Goal: Task Accomplishment & Management: Manage account settings

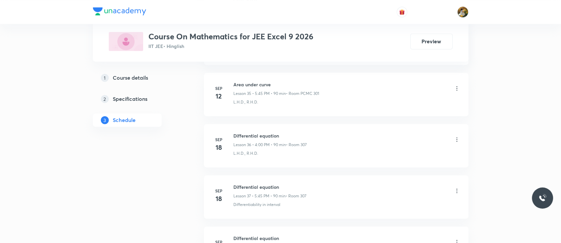
scroll to position [2232, 0]
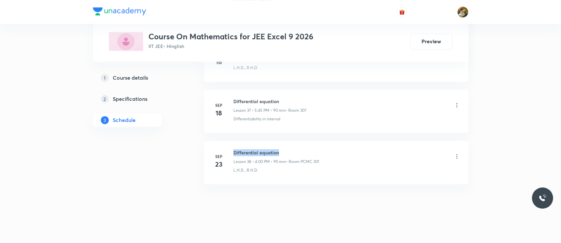
drag, startPoint x: 234, startPoint y: 149, endPoint x: 285, endPoint y: 153, distance: 51.1
click at [285, 153] on div "Differential equation Lesson 38 • 4:00 PM • 90 min • Room PCMC 301" at bounding box center [276, 157] width 86 height 16
copy h6 "Differential equation"
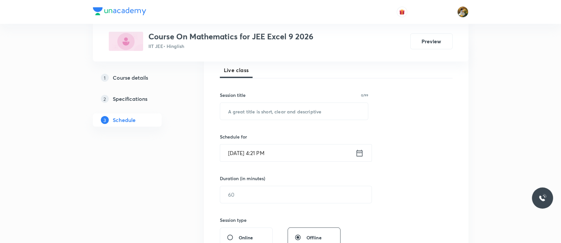
scroll to position [0, 0]
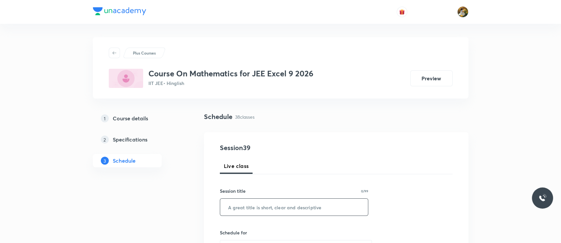
click at [275, 211] on input "text" at bounding box center [294, 207] width 148 height 17
paste input "Differential equation"
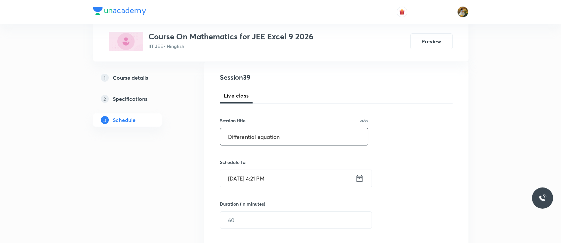
scroll to position [78, 0]
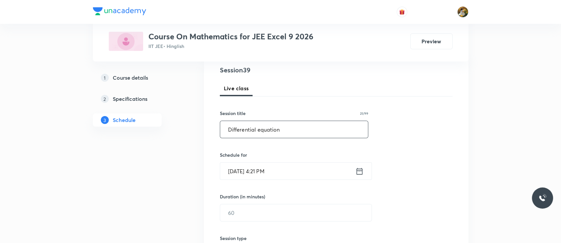
type input "Differential equation"
click at [303, 175] on input "Sep 30, 2025, 4:21 PM" at bounding box center [287, 171] width 135 height 17
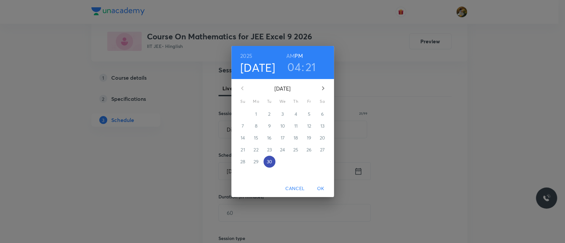
click at [271, 161] on p "30" at bounding box center [268, 161] width 5 height 7
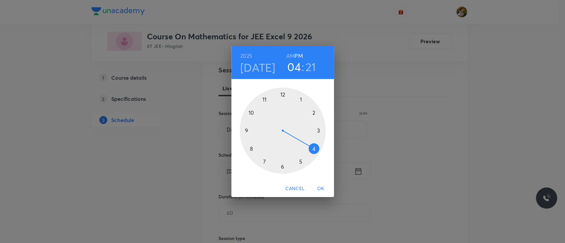
click at [314, 152] on div at bounding box center [282, 131] width 86 height 86
click at [299, 163] on div at bounding box center [282, 131] width 86 height 86
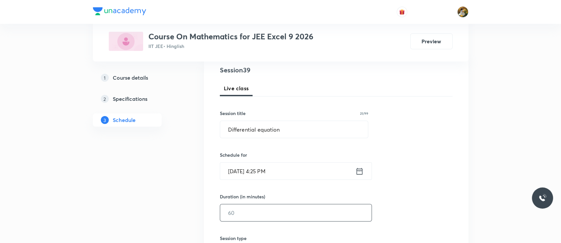
click at [272, 217] on input "text" at bounding box center [295, 212] width 151 height 17
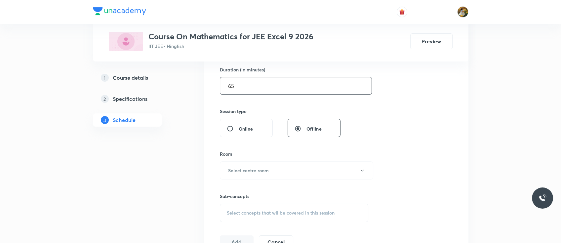
scroll to position [212, 0]
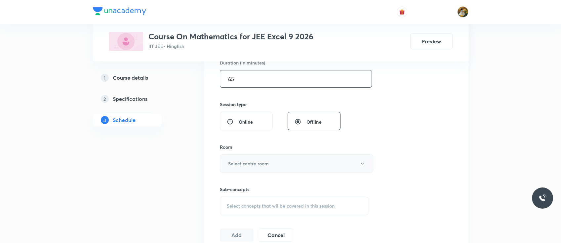
type input "65"
click at [272, 162] on button "Select centre room" at bounding box center [296, 163] width 153 height 18
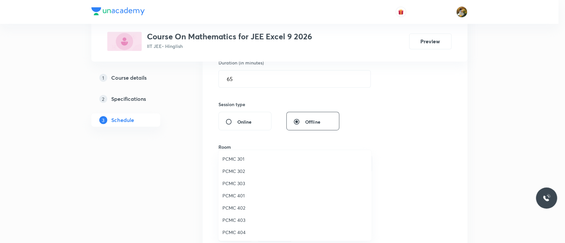
click at [241, 168] on span "PCMC 302" at bounding box center [294, 171] width 145 height 7
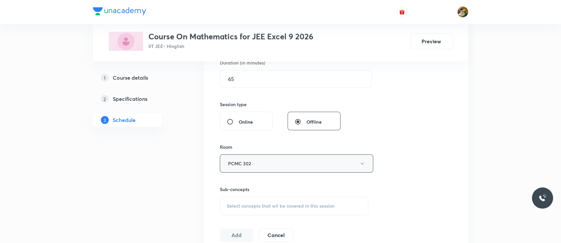
click at [261, 168] on button "PCMC 302" at bounding box center [296, 163] width 153 height 18
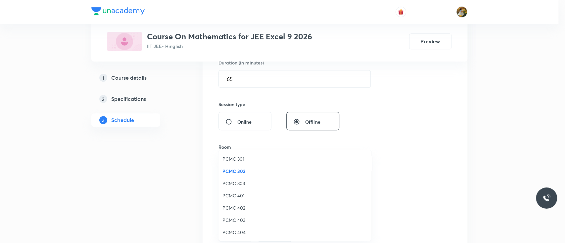
click at [233, 160] on span "PCMC 301" at bounding box center [294, 158] width 145 height 7
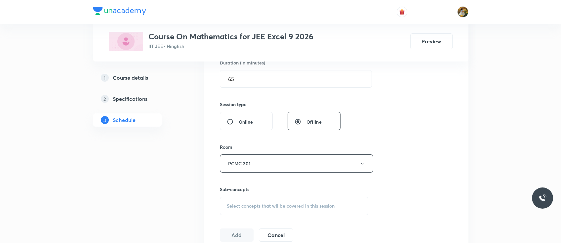
click at [284, 203] on span "Select concepts that wil be covered in this session" at bounding box center [281, 205] width 108 height 5
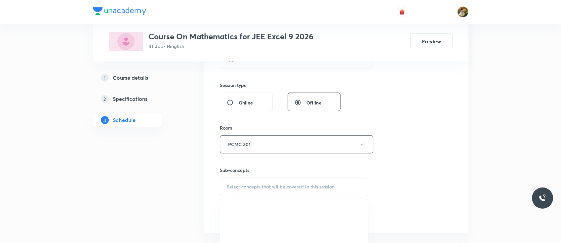
scroll to position [272, 0]
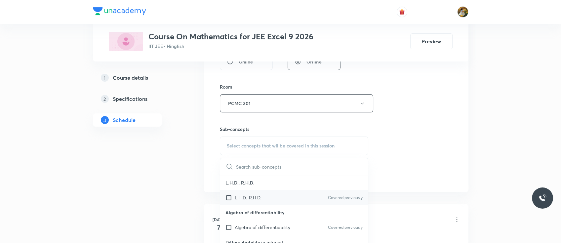
click at [260, 200] on p "L.H.D., R.H.D." at bounding box center [248, 197] width 26 height 7
checkbox input "true"
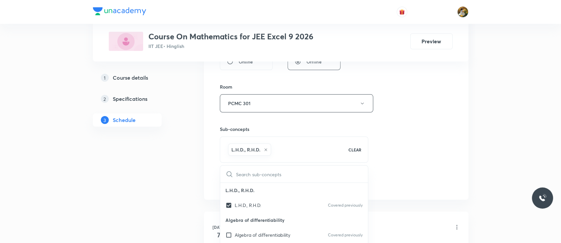
click at [430, 159] on div "Session 39 Live class Session title 21/99 Differential equation ​ Schedule for …" at bounding box center [336, 30] width 233 height 318
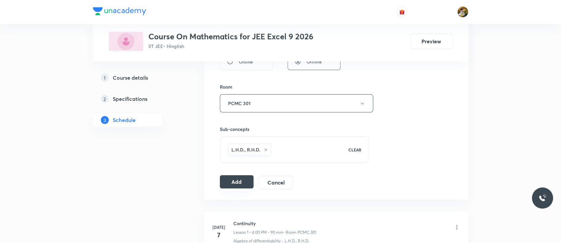
click at [243, 183] on button "Add" at bounding box center [237, 181] width 34 height 13
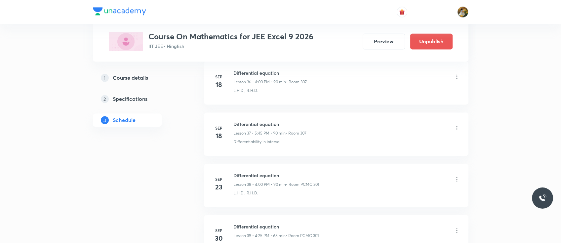
scroll to position [1905, 0]
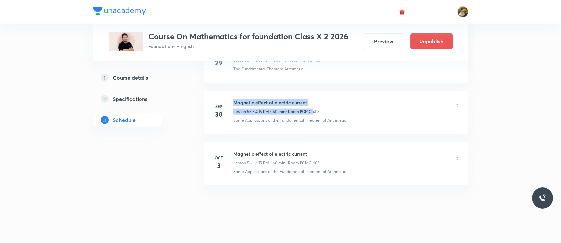
drag, startPoint x: 234, startPoint y: 98, endPoint x: 311, endPoint y: 102, distance: 77.5
click at [311, 102] on div "Magnetic effect of electric current Lesson 55 • 4:15 PM • 60 min • Room PCMC 403" at bounding box center [276, 107] width 86 height 16
click at [359, 111] on div "Magnetic effect of electric current Lesson 55 • 4:15 PM • 60 min • Room PCMC 40…" at bounding box center [346, 111] width 227 height 24
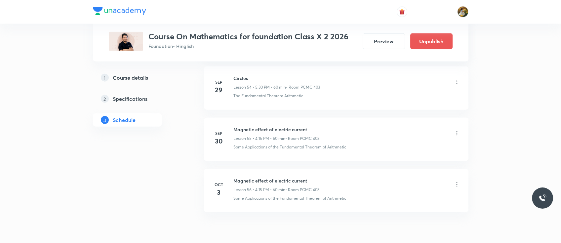
scroll to position [3124, 0]
click at [457, 134] on icon at bounding box center [456, 136] width 1 height 4
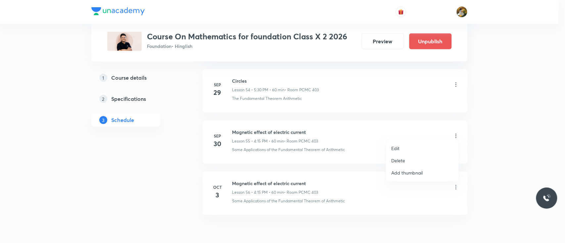
click at [241, 78] on div at bounding box center [282, 121] width 565 height 243
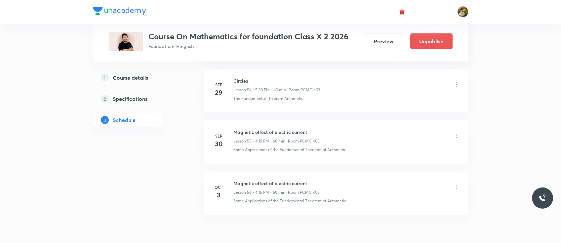
click at [458, 133] on icon at bounding box center [457, 136] width 7 height 7
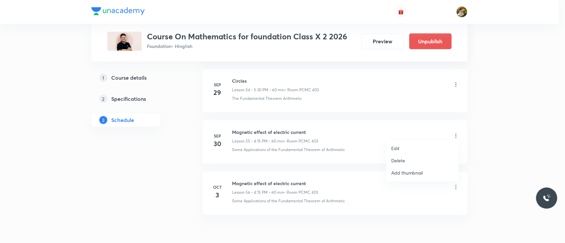
click at [418, 161] on li "Delete" at bounding box center [422, 160] width 72 height 12
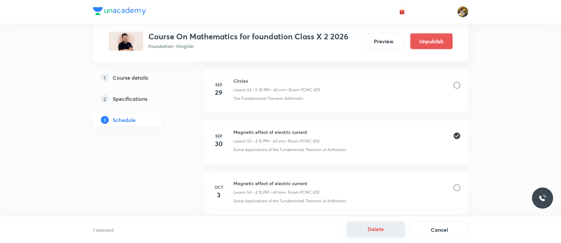
click at [376, 222] on button "Delete" at bounding box center [376, 229] width 58 height 16
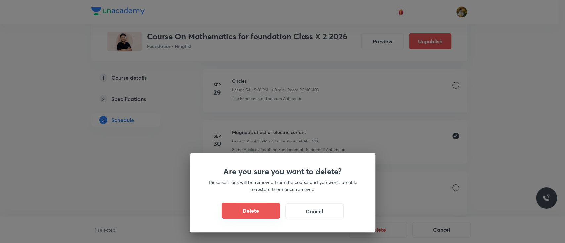
click at [270, 210] on button "Delete" at bounding box center [251, 211] width 58 height 16
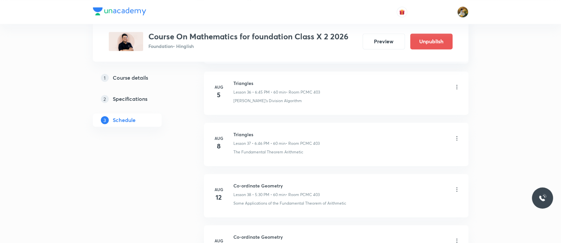
scroll to position [2115, 0]
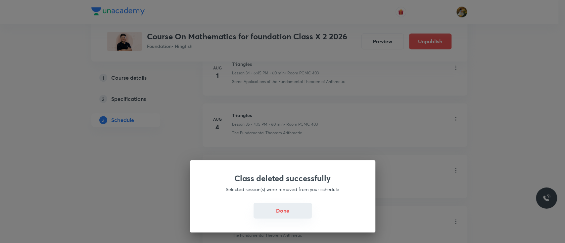
click at [266, 216] on button "Done" at bounding box center [282, 211] width 58 height 16
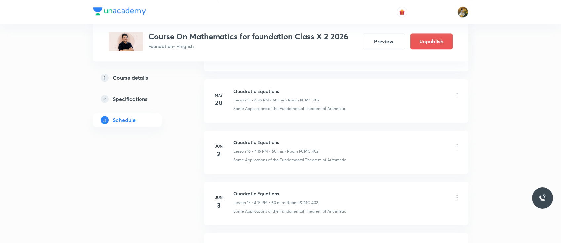
scroll to position [0, 0]
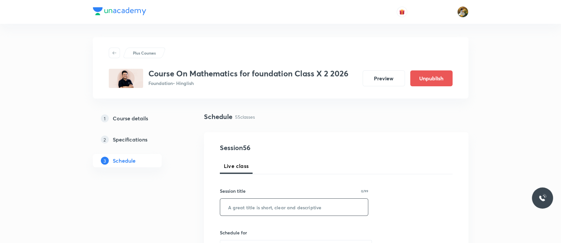
click at [259, 212] on input "text" at bounding box center [294, 207] width 148 height 17
paste input "Circles"
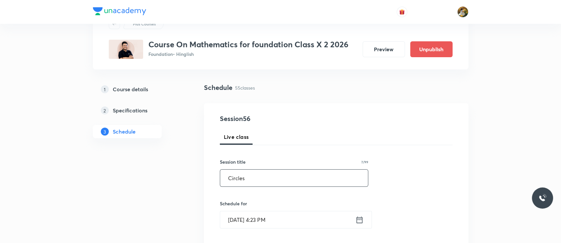
scroll to position [100, 0]
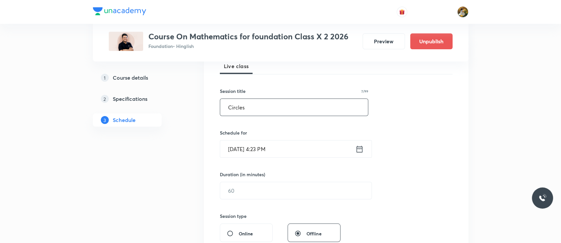
type input "Circles"
click at [313, 148] on input "[DATE] 4:23 PM" at bounding box center [287, 149] width 135 height 17
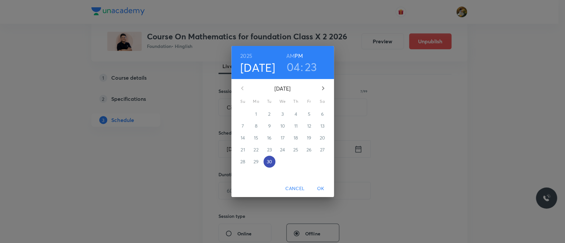
click at [268, 161] on p "30" at bounding box center [268, 161] width 5 height 7
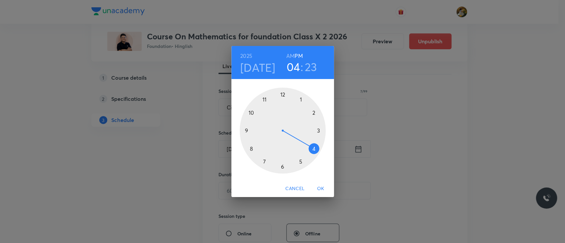
click at [312, 150] on div at bounding box center [282, 131] width 86 height 86
click at [299, 163] on div at bounding box center [282, 131] width 86 height 86
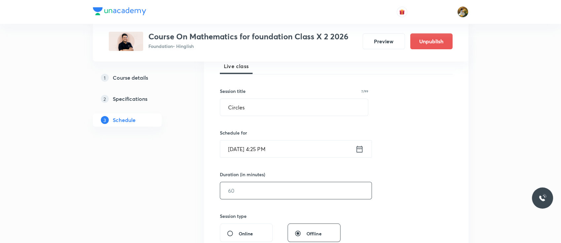
click at [274, 194] on input "text" at bounding box center [295, 190] width 151 height 17
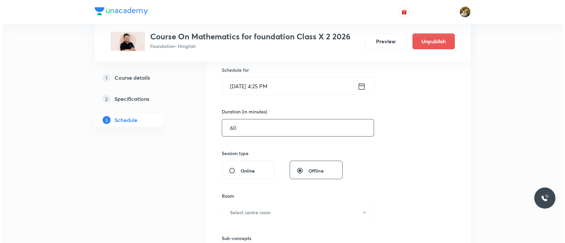
scroll to position [163, 0]
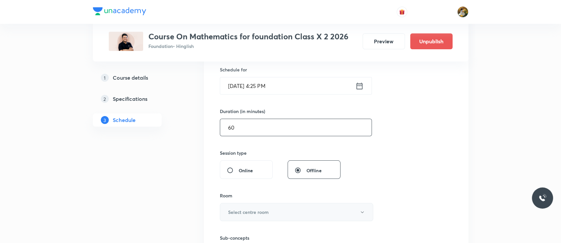
type input "60"
click at [267, 207] on button "Select centre room" at bounding box center [296, 212] width 153 height 18
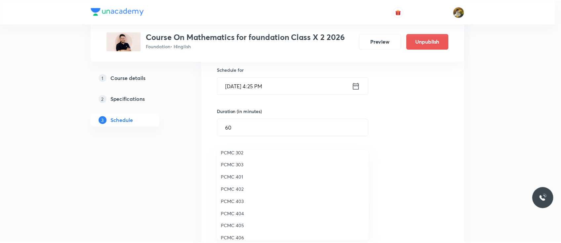
scroll to position [19, 0]
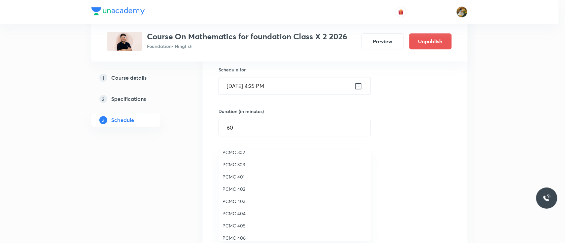
click at [237, 201] on span "PCMC 403" at bounding box center [294, 201] width 145 height 7
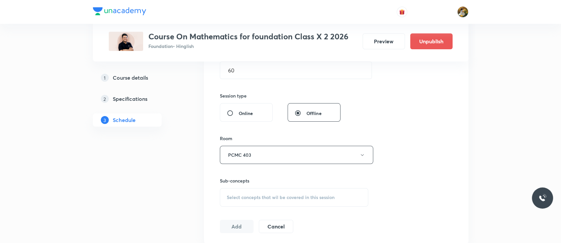
scroll to position [222, 0]
click at [278, 196] on span "Select concepts that wil be covered in this session" at bounding box center [281, 195] width 108 height 5
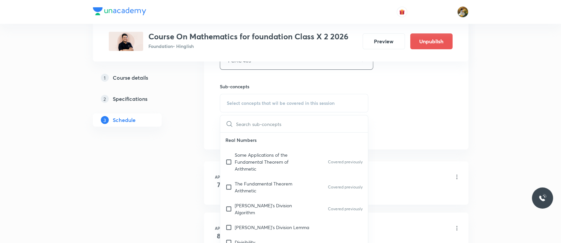
scroll to position [331, 0]
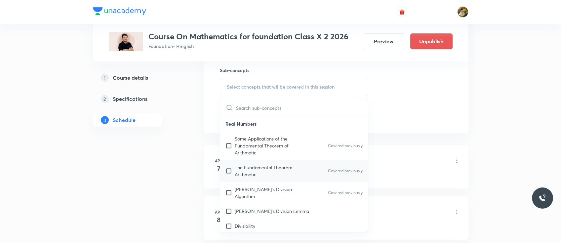
click at [269, 171] on p "The Fundamental Theorem Arithmetic" at bounding box center [268, 171] width 67 height 14
checkbox input "true"
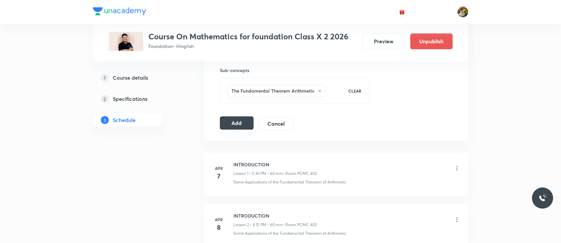
click at [241, 122] on button "Add" at bounding box center [237, 122] width 34 height 13
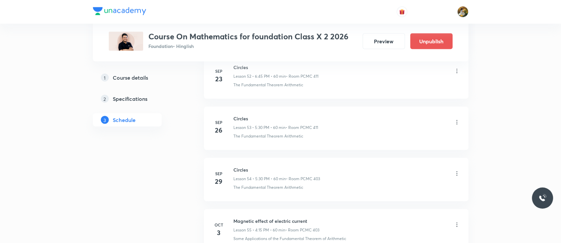
scroll to position [2850, 0]
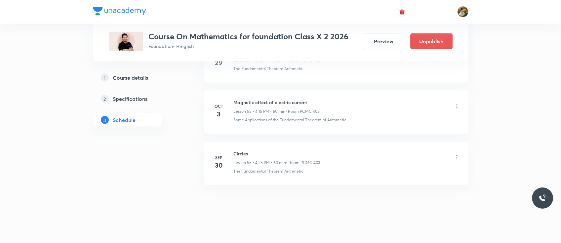
click at [456, 103] on icon at bounding box center [457, 106] width 7 height 7
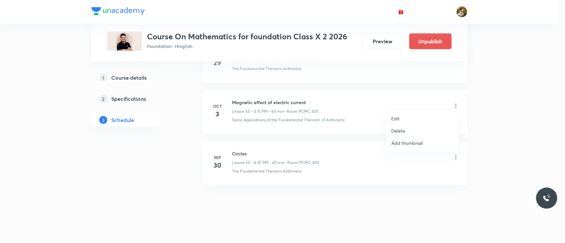
click at [405, 117] on li "Edit" at bounding box center [422, 118] width 72 height 12
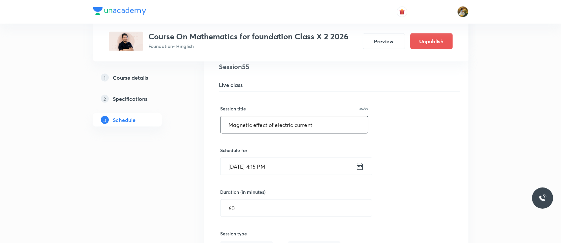
drag, startPoint x: 323, startPoint y: 121, endPoint x: 175, endPoint y: 139, distance: 149.2
paste input "Circles"
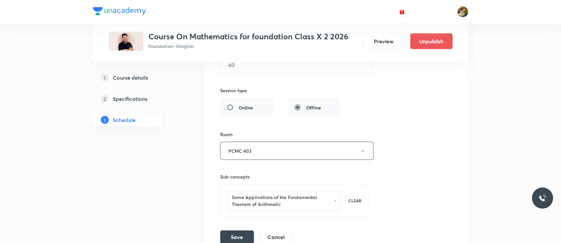
scroll to position [3061, 0]
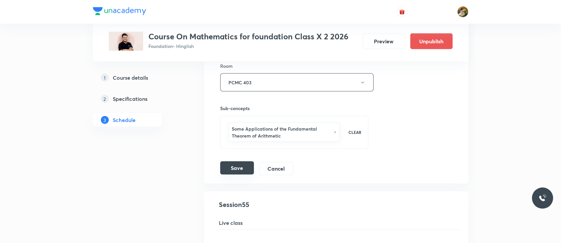
type input "Circles"
click at [234, 161] on button "Save" at bounding box center [237, 167] width 34 height 13
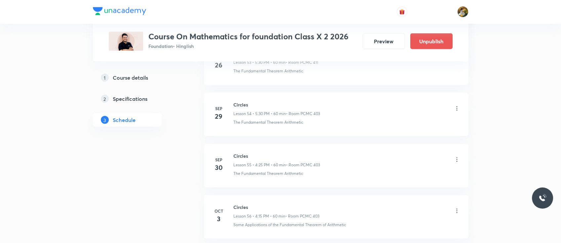
scroll to position [2794, 0]
